Goal: Task Accomplishment & Management: Manage account settings

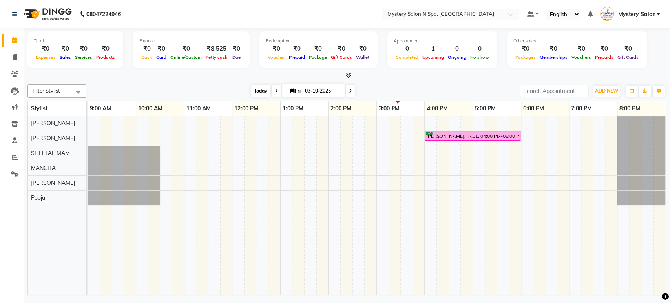
click at [251, 93] on span "Today" at bounding box center [261, 91] width 20 height 12
click at [349, 92] on icon at bounding box center [350, 91] width 3 height 5
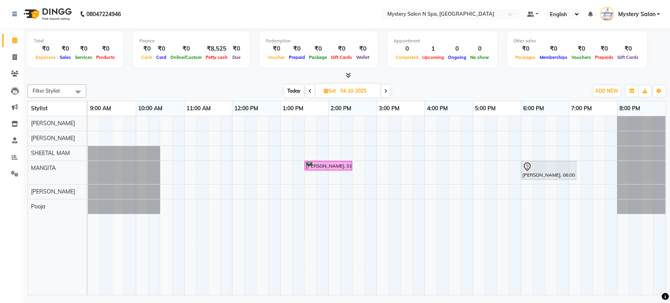
click at [296, 91] on span "Today" at bounding box center [294, 91] width 20 height 12
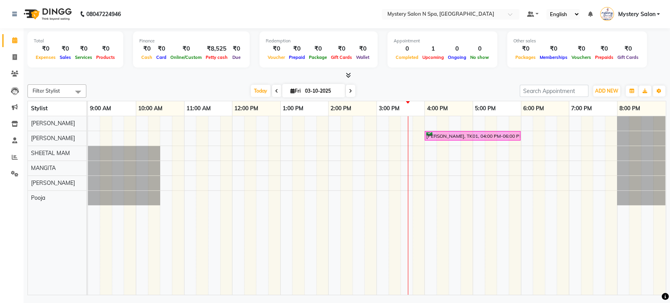
click at [349, 90] on icon at bounding box center [350, 91] width 3 height 5
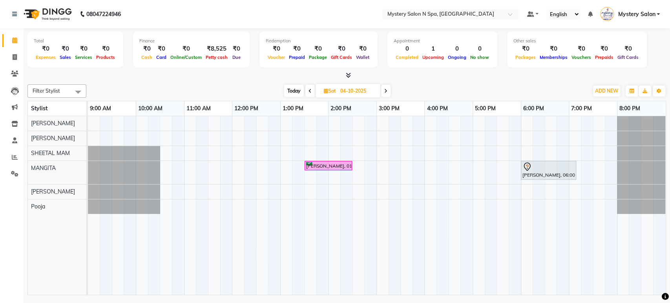
click at [387, 90] on icon at bounding box center [385, 91] width 3 height 5
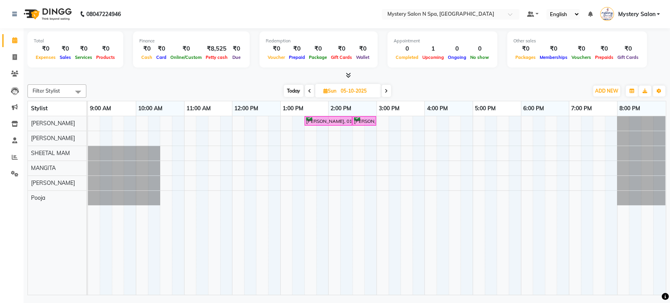
click at [297, 89] on span "Today" at bounding box center [294, 91] width 20 height 12
type input "03-10-2025"
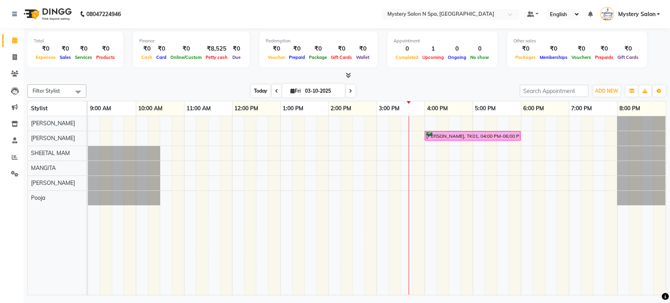
click at [252, 92] on span "Today" at bounding box center [261, 91] width 20 height 12
click at [311, 88] on input "03-10-2025" at bounding box center [322, 91] width 39 height 12
select select "10"
select select "2025"
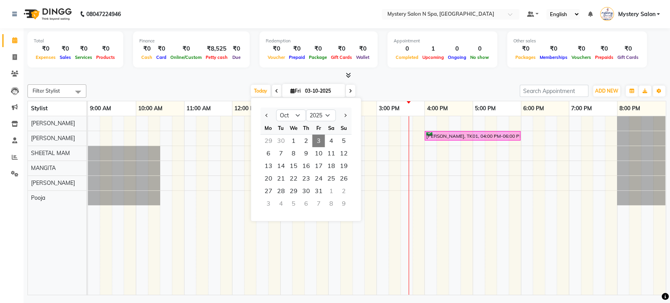
click at [400, 79] on div at bounding box center [346, 75] width 639 height 8
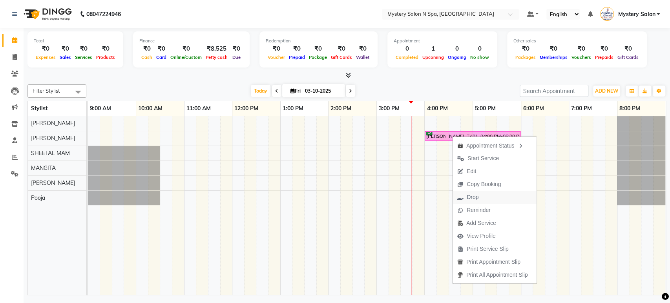
click at [475, 198] on span "Drop" at bounding box center [473, 197] width 12 height 8
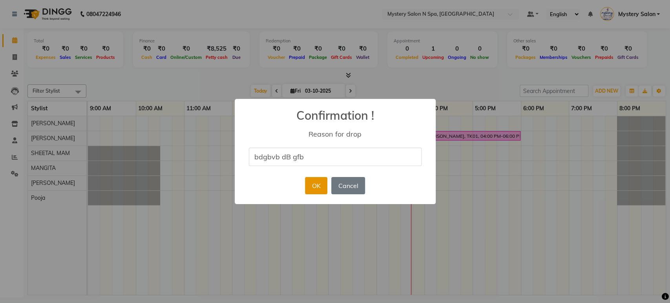
type input "bdgbvb dB gfb"
click at [318, 181] on button "OK" at bounding box center [316, 185] width 22 height 17
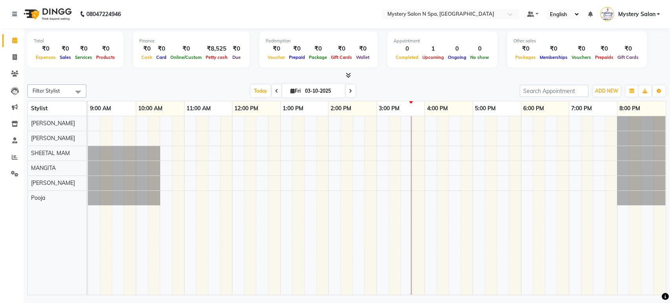
click at [349, 90] on icon at bounding box center [350, 91] width 3 height 5
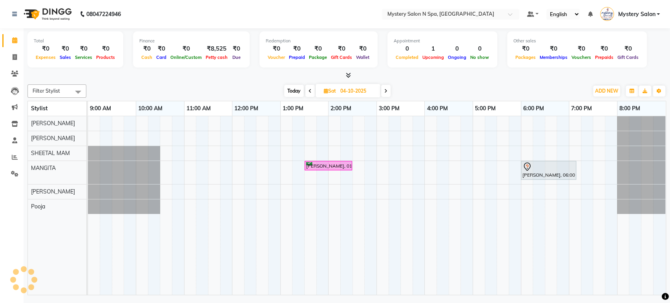
click at [294, 92] on span "Today" at bounding box center [294, 91] width 20 height 12
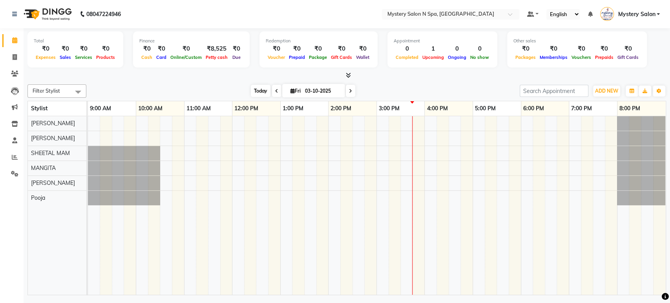
click at [261, 89] on span "Today" at bounding box center [261, 91] width 20 height 12
click at [351, 91] on span at bounding box center [350, 91] width 9 height 12
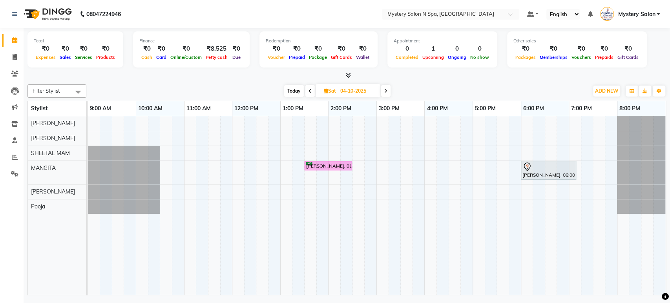
click at [287, 91] on span "Today" at bounding box center [294, 91] width 20 height 12
type input "03-10-2025"
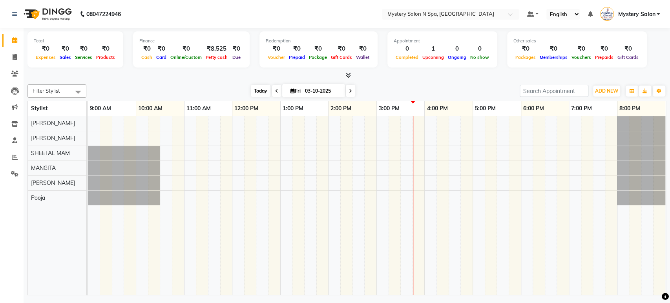
click at [251, 93] on span "Today" at bounding box center [261, 91] width 20 height 12
click at [307, 89] on input "03-10-2025" at bounding box center [322, 91] width 39 height 12
select select "10"
select select "2025"
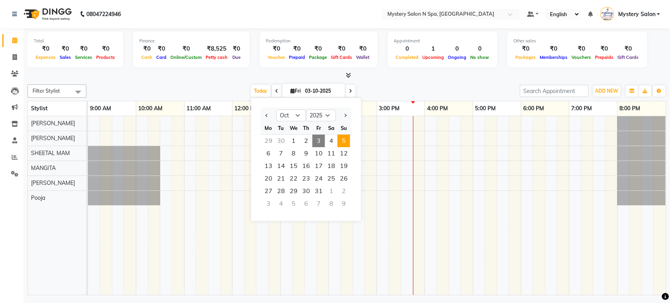
click at [342, 141] on span "5" at bounding box center [343, 141] width 13 height 13
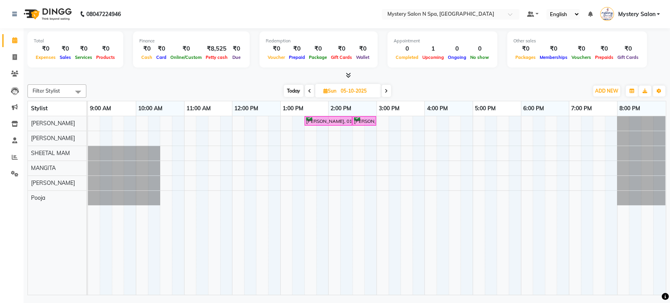
click at [291, 90] on span "Today" at bounding box center [294, 91] width 20 height 12
type input "03-10-2025"
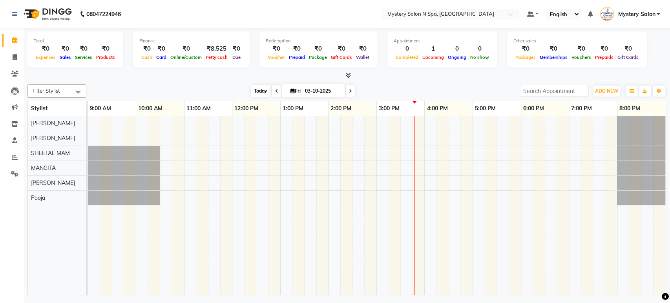
click at [262, 91] on span "Today" at bounding box center [261, 91] width 20 height 12
click at [333, 89] on input "03-10-2025" at bounding box center [322, 91] width 39 height 12
select select "10"
select select "2025"
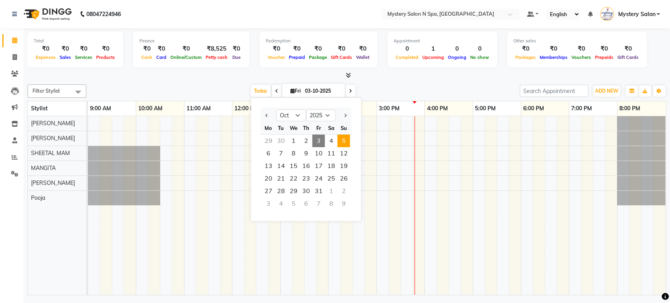
click at [342, 137] on span "5" at bounding box center [343, 141] width 13 height 13
type input "05-10-2025"
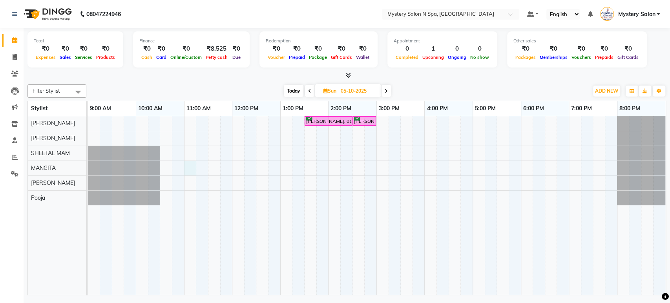
click at [186, 163] on div "[PERSON_NAME], 01:30 PM-02:30 PM, Relaxing - Body Spa With Steam ( 60 MIN ) [PE…" at bounding box center [377, 205] width 578 height 179
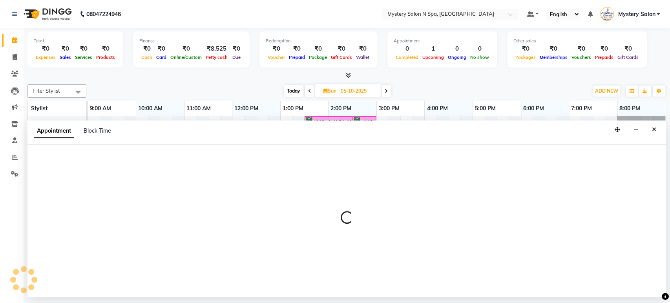
select select "23857"
select select "tentative"
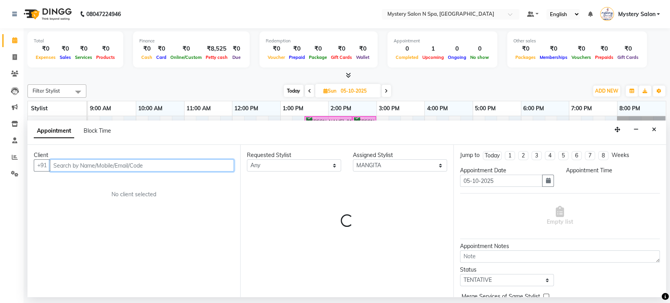
select select "660"
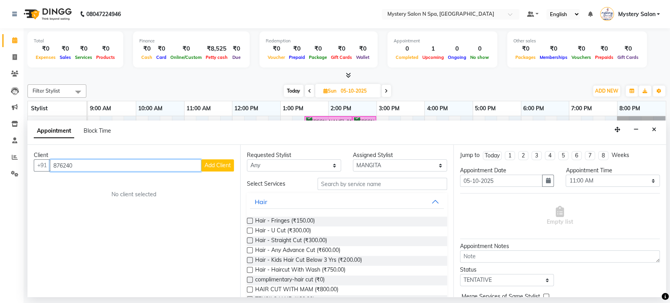
click at [60, 166] on input "876240" at bounding box center [126, 165] width 152 height 12
click at [79, 163] on input "896240" at bounding box center [126, 165] width 152 height 12
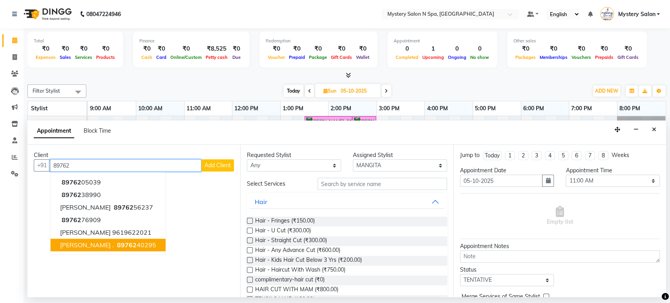
click at [86, 242] on button "[PERSON_NAME] . 89762 40295" at bounding box center [108, 245] width 115 height 13
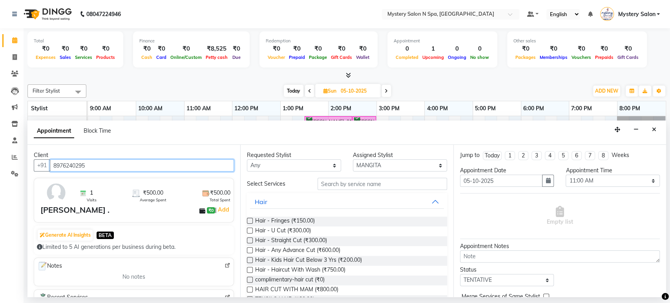
type input "8976240295"
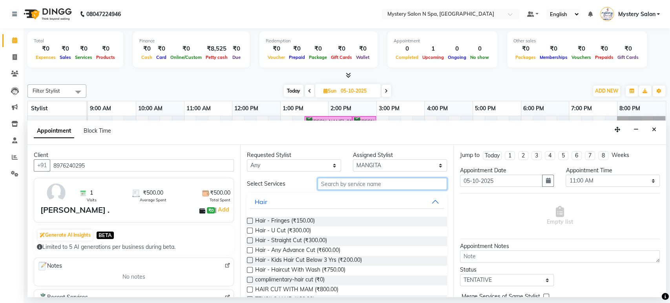
click at [336, 183] on input "text" at bounding box center [383, 184] width 130 height 12
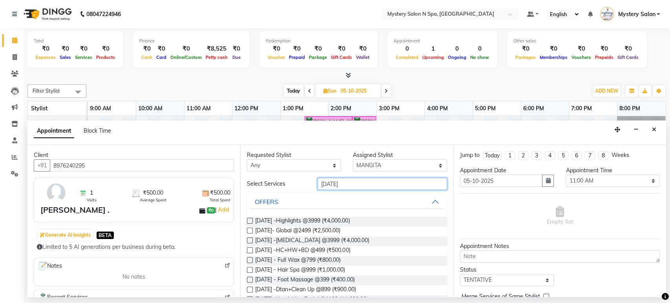
type input "[DATE]"
click at [251, 251] on label at bounding box center [250, 250] width 6 height 6
click at [251, 251] on input "checkbox" at bounding box center [249, 251] width 5 height 5
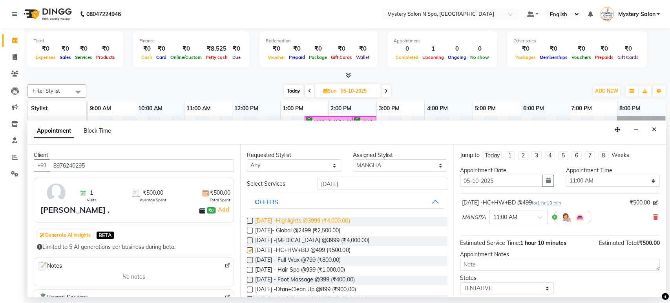
checkbox input "false"
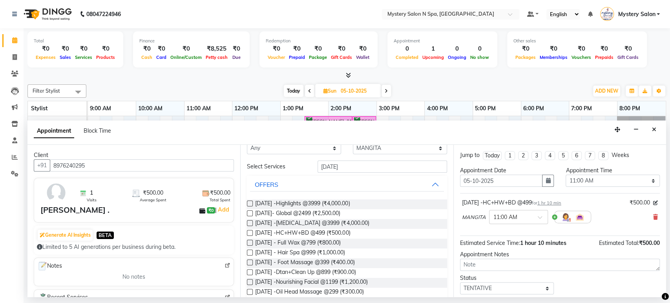
click at [249, 282] on label at bounding box center [250, 282] width 6 height 6
click at [249, 282] on input "checkbox" at bounding box center [249, 282] width 5 height 5
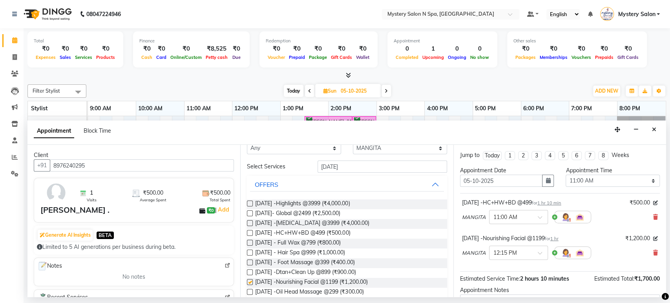
checkbox input "false"
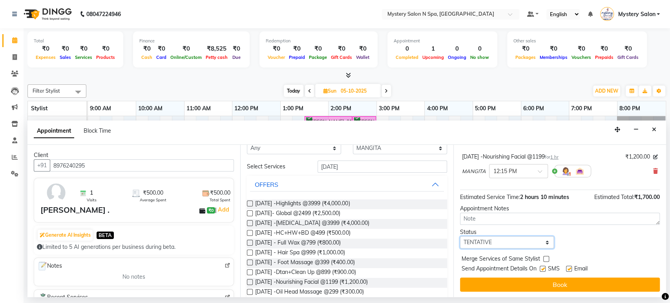
click at [513, 245] on select "Select TENTATIVE CONFIRM UPCOMING" at bounding box center [507, 242] width 94 height 12
select select "confirm booking"
click at [460, 236] on select "Select TENTATIVE CONFIRM UPCOMING" at bounding box center [507, 242] width 94 height 12
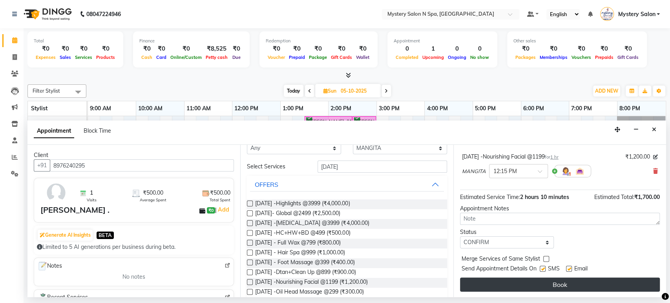
click at [506, 281] on button "Book" at bounding box center [560, 285] width 200 height 14
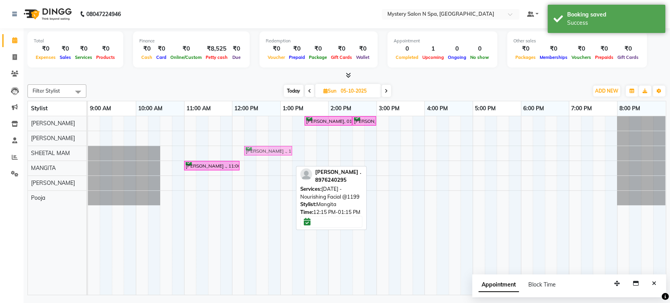
drag, startPoint x: 284, startPoint y: 165, endPoint x: 283, endPoint y: 150, distance: 14.2
click at [283, 150] on tbody "[PERSON_NAME], 01:30 PM-02:30 PM, Relaxing - Body Spa With Steam ( 60 MIN ) [PE…" at bounding box center [377, 160] width 578 height 89
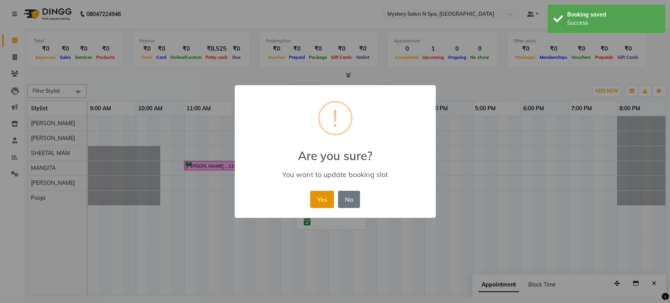
click at [324, 199] on button "Yes" at bounding box center [322, 199] width 24 height 17
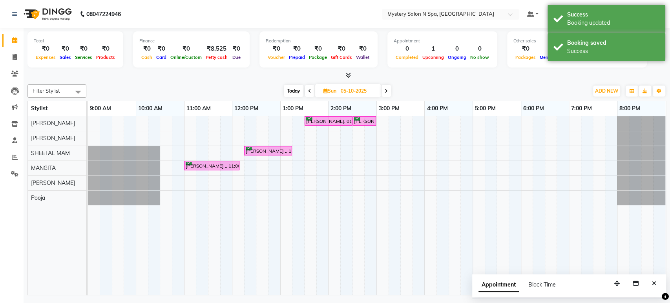
click at [289, 91] on span "Today" at bounding box center [294, 91] width 20 height 12
type input "03-10-2025"
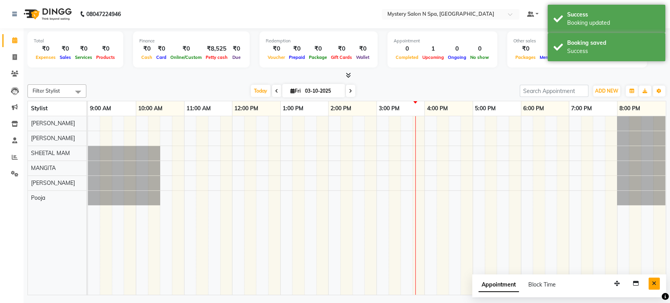
click at [657, 287] on button "Close" at bounding box center [654, 284] width 11 height 12
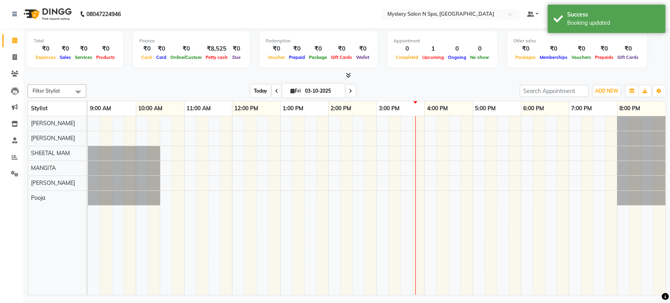
click at [261, 92] on span "Today" at bounding box center [261, 91] width 20 height 12
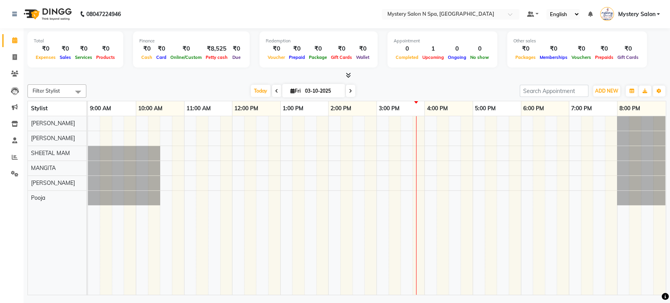
click at [247, 93] on div "[DATE] [DATE]" at bounding box center [303, 91] width 426 height 12
click at [327, 89] on input "03-10-2025" at bounding box center [322, 91] width 39 height 12
select select "10"
select select "2025"
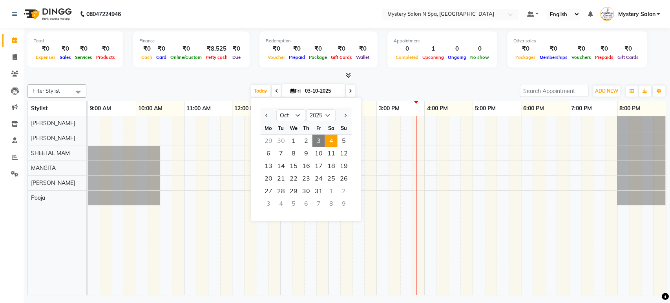
click at [329, 138] on span "4" at bounding box center [331, 141] width 13 height 13
type input "04-10-2025"
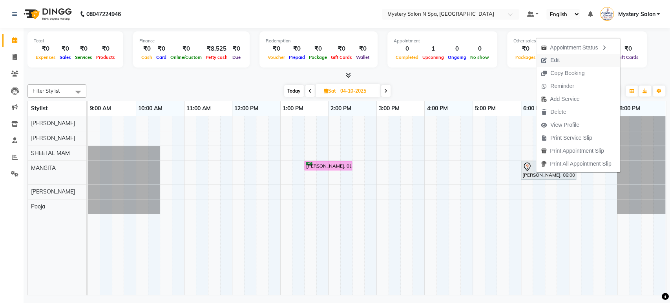
click at [556, 62] on span "Edit" at bounding box center [554, 60] width 9 height 8
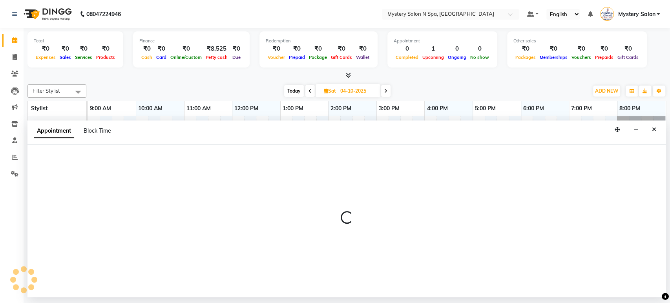
select select "tentative"
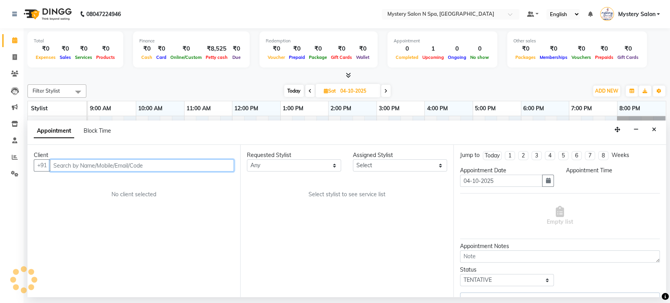
select select "1080"
select select "23857"
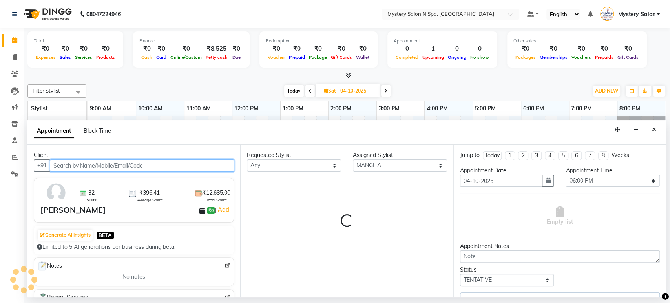
select select "279"
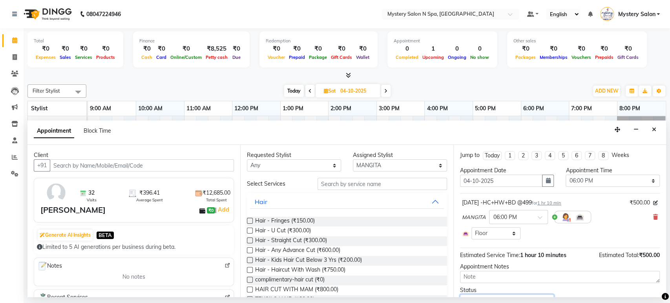
click at [507, 295] on select "Select TENTATIVE CONFIRM UPCOMING" at bounding box center [507, 300] width 94 height 12
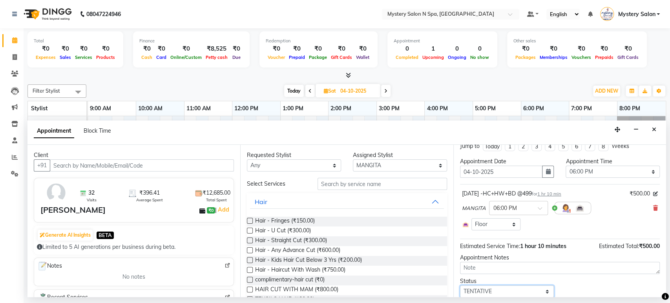
select select "confirm booking"
click at [460, 285] on select "Select TENTATIVE CONFIRM UPCOMING" at bounding box center [507, 291] width 94 height 12
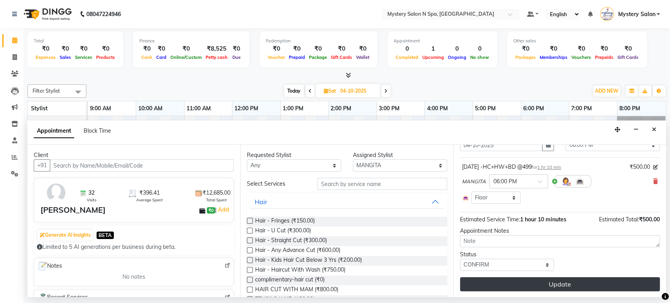
click at [590, 282] on button "Update" at bounding box center [560, 284] width 200 height 14
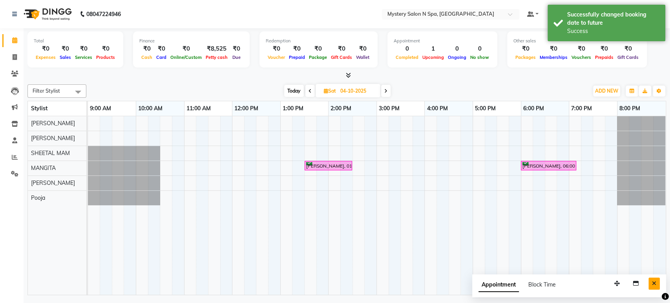
click at [653, 284] on icon "Close" at bounding box center [654, 283] width 4 height 5
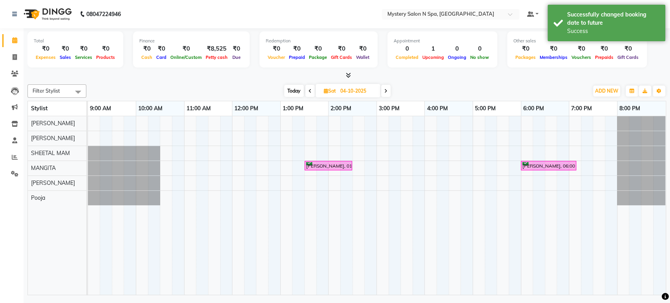
click at [298, 90] on span "Today" at bounding box center [294, 91] width 20 height 12
type input "03-10-2025"
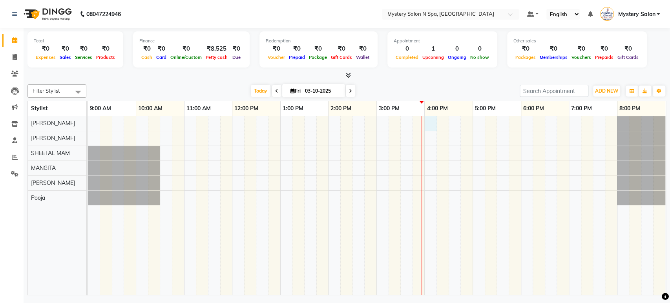
click at [432, 121] on div at bounding box center [377, 205] width 578 height 179
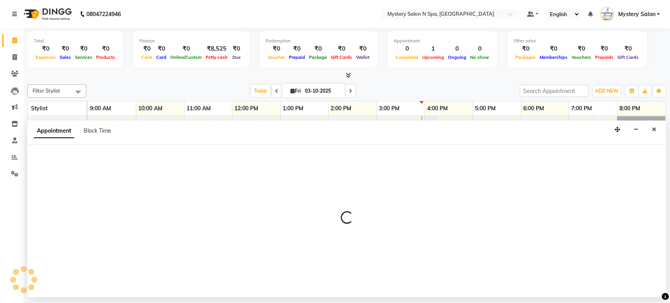
select select "4167"
select select "tentative"
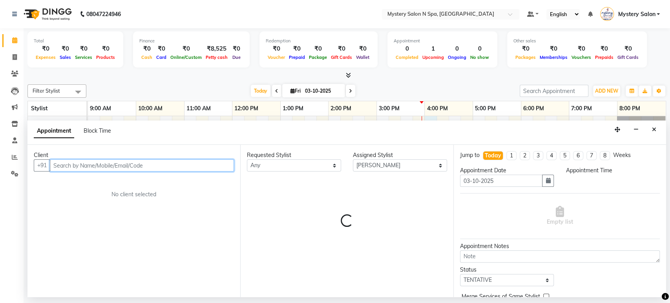
select select "960"
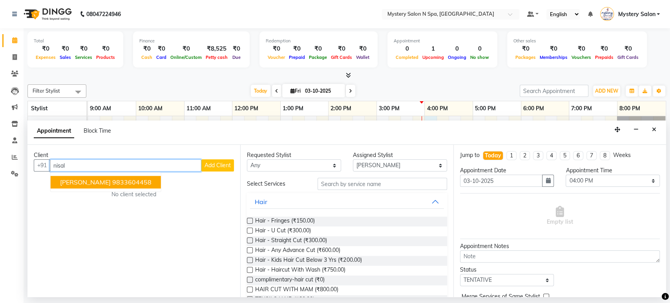
click at [130, 184] on ngb-highlight "9833604458" at bounding box center [131, 183] width 39 height 8
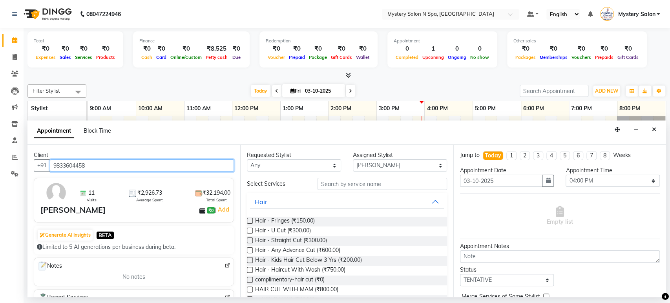
type input "9833604458"
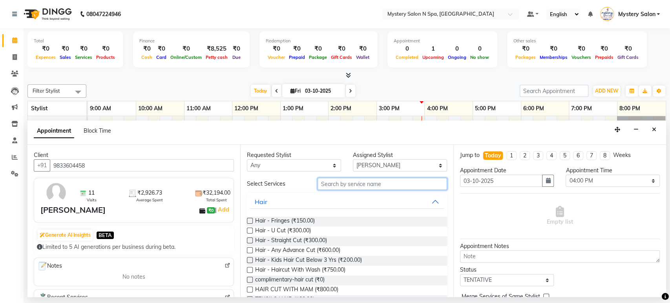
click at [352, 178] on input "text" at bounding box center [383, 184] width 130 height 12
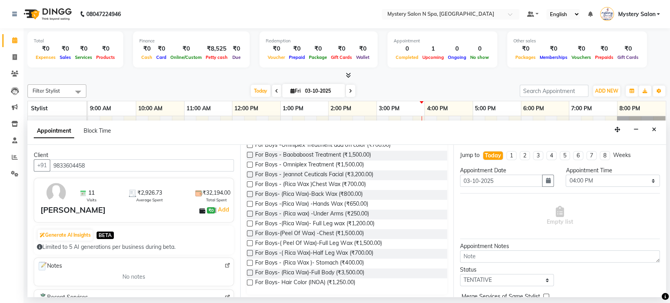
scroll to position [166, 0]
type input "for boy"
click at [250, 267] on label at bounding box center [250, 270] width 6 height 6
click at [250, 269] on input "checkbox" at bounding box center [249, 271] width 5 height 5
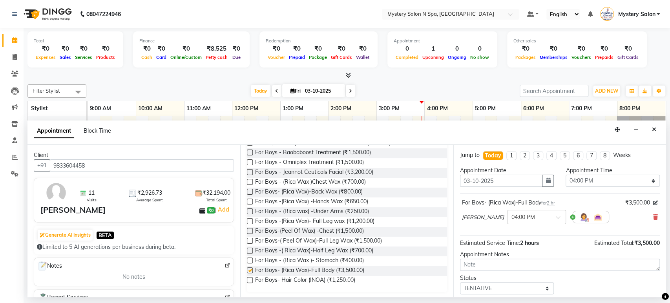
checkbox input "false"
click at [486, 288] on select "Select TENTATIVE CONFIRM CHECK-IN UPCOMING" at bounding box center [507, 288] width 94 height 12
select select "confirm booking"
click at [460, 282] on select "Select TENTATIVE CONFIRM CHECK-IN UPCOMING" at bounding box center [507, 288] width 94 height 12
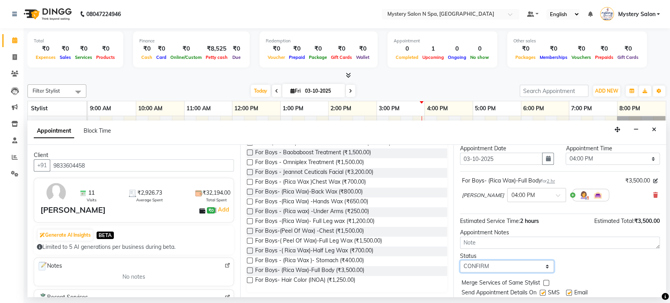
scroll to position [46, 0]
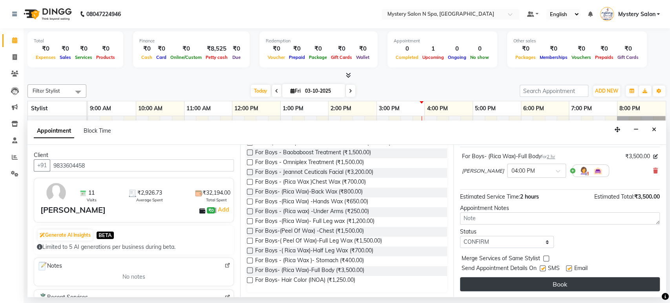
click at [542, 280] on button "Book" at bounding box center [560, 284] width 200 height 14
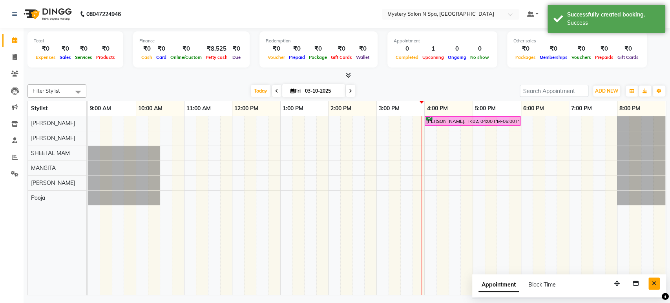
click at [655, 279] on button "Close" at bounding box center [654, 284] width 11 height 12
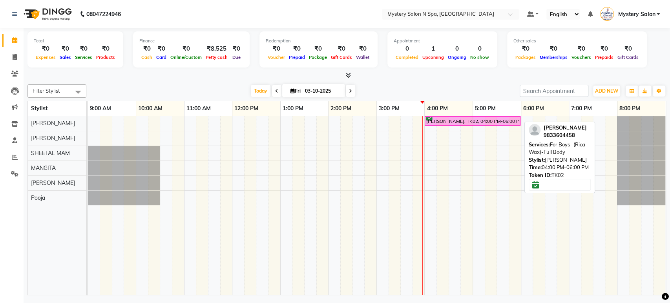
click at [447, 119] on div "[PERSON_NAME], TK02, 04:00 PM-06:00 PM, For Boys- (Rica Wax)-Full Body" at bounding box center [473, 120] width 94 height 7
click at [452, 121] on div "[PERSON_NAME], TK02, 04:00 PM-06:00 PM, For Boys- (Rica Wax)-Full Body" at bounding box center [473, 120] width 94 height 7
select select "6"
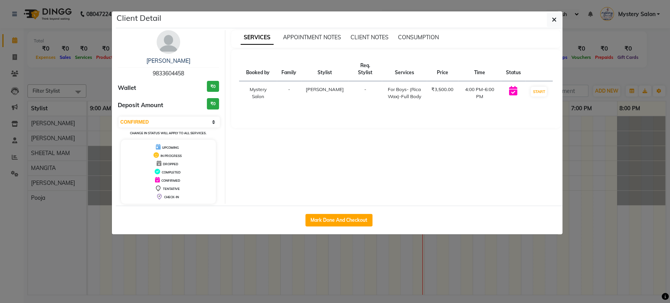
drag, startPoint x: 347, startPoint y: 216, endPoint x: 353, endPoint y: 194, distance: 22.7
click at [352, 216] on button "Mark Done And Checkout" at bounding box center [338, 220] width 67 height 13
select select "142"
select select "service"
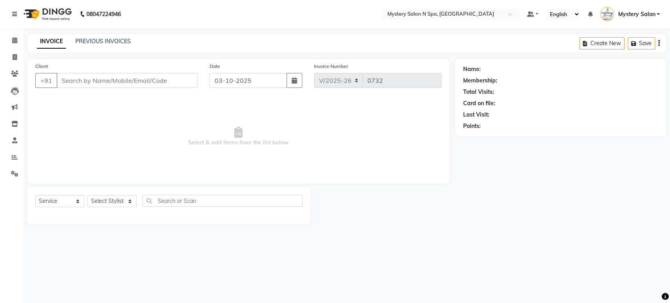
type input "9833604458"
select select "4167"
